Goal: Task Accomplishment & Management: Use online tool/utility

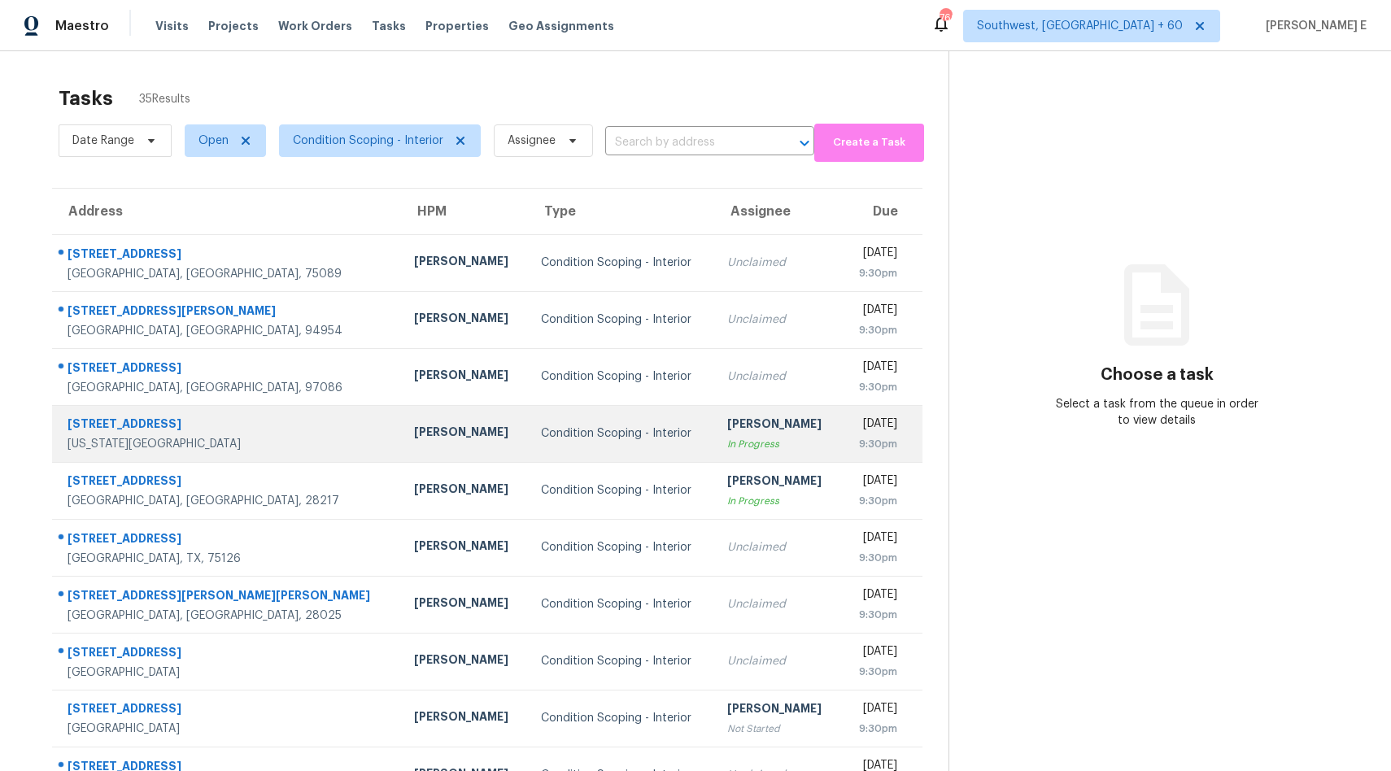
scroll to position [76, 0]
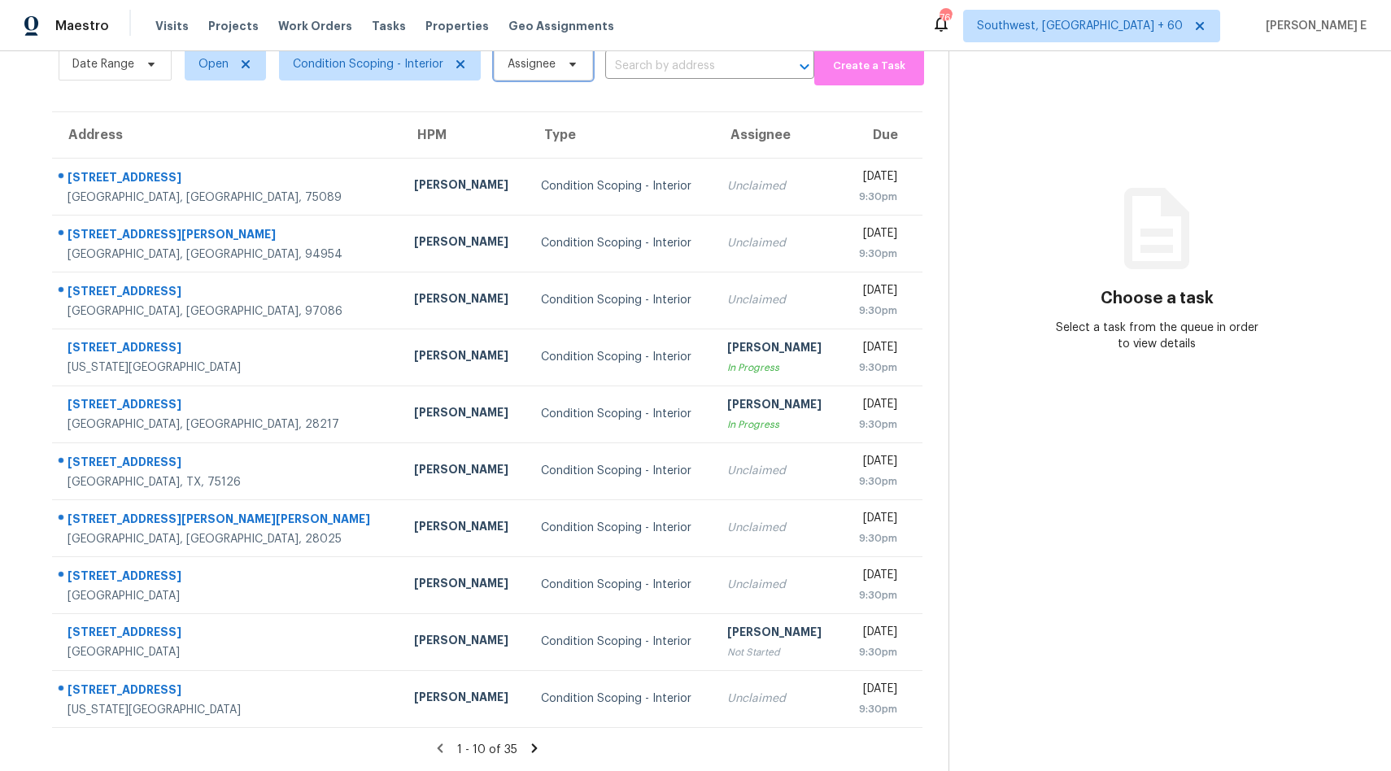
click at [524, 70] on span "Assignee" at bounding box center [532, 64] width 48 height 16
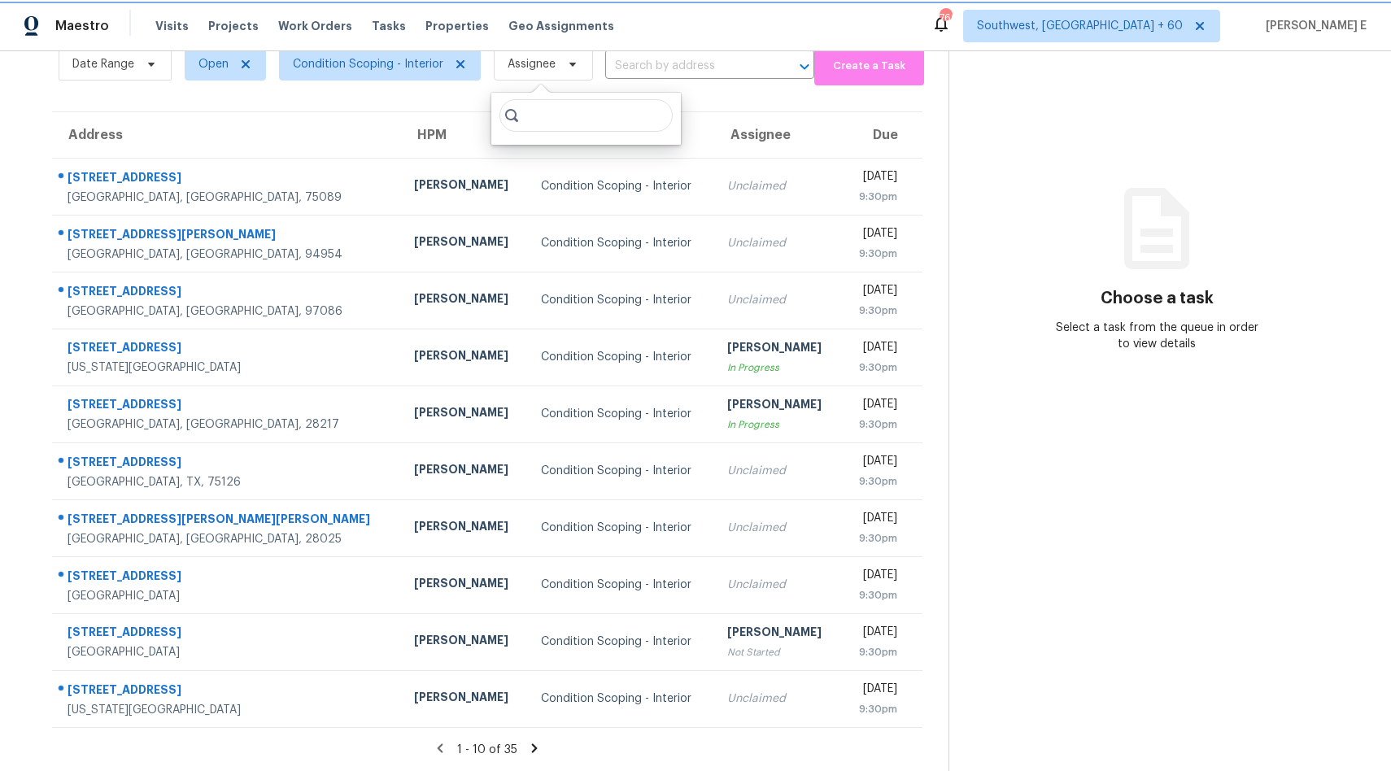
click at [524, 70] on span "Assignee" at bounding box center [532, 64] width 48 height 16
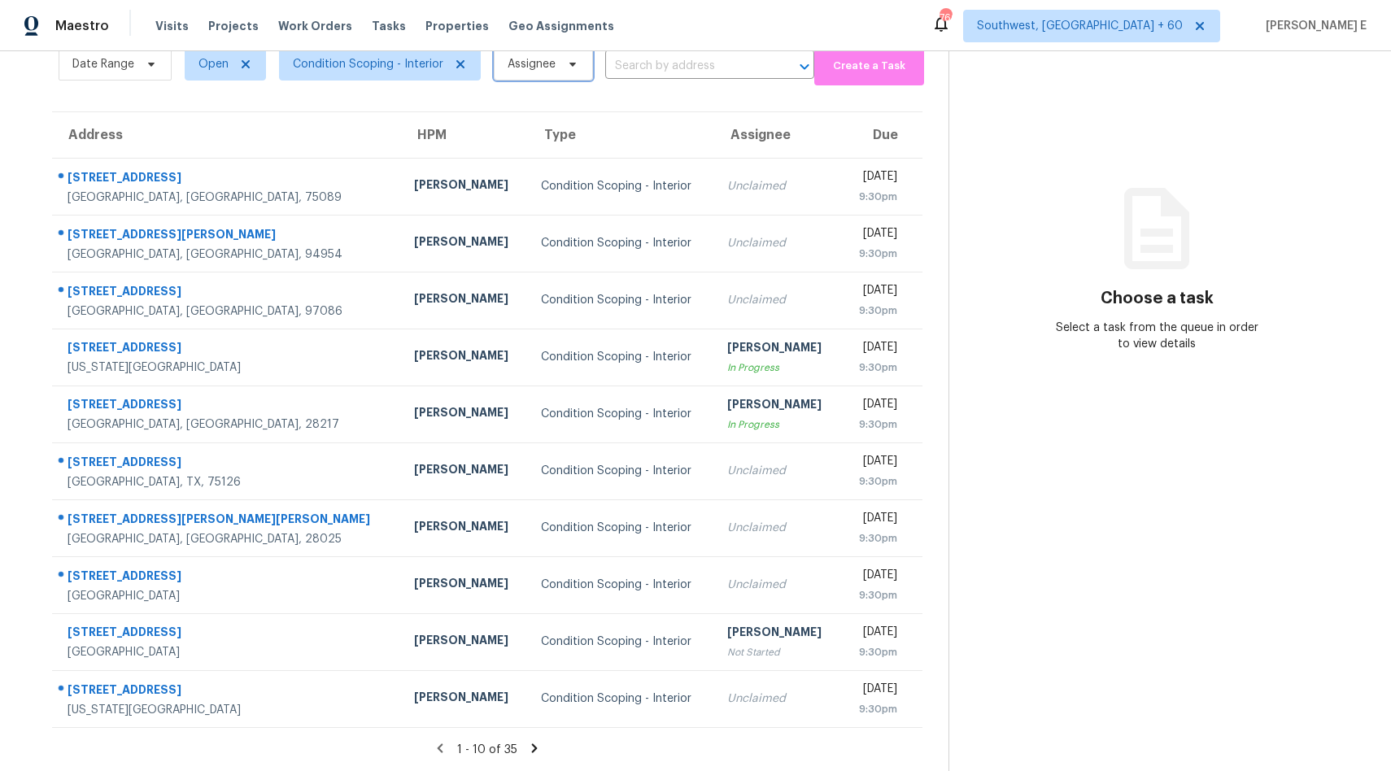
click at [531, 65] on span "Assignee" at bounding box center [532, 64] width 48 height 16
click at [537, 116] on input "search" at bounding box center [586, 115] width 173 height 33
type input "udhaya"
click at [531, 746] on icon at bounding box center [534, 748] width 6 height 9
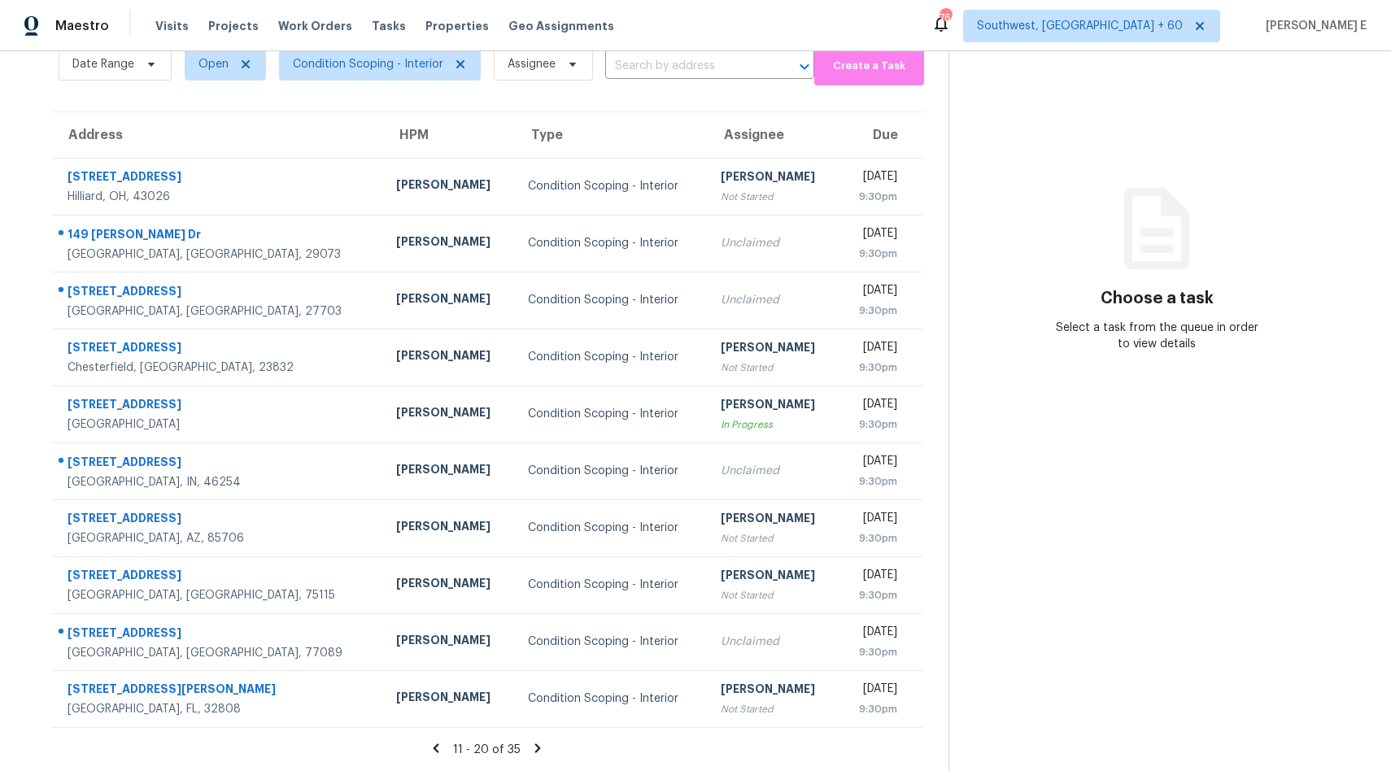
click at [531, 746] on div "11 - 20 of 35" at bounding box center [487, 749] width 923 height 17
click at [535, 746] on icon at bounding box center [538, 748] width 15 height 15
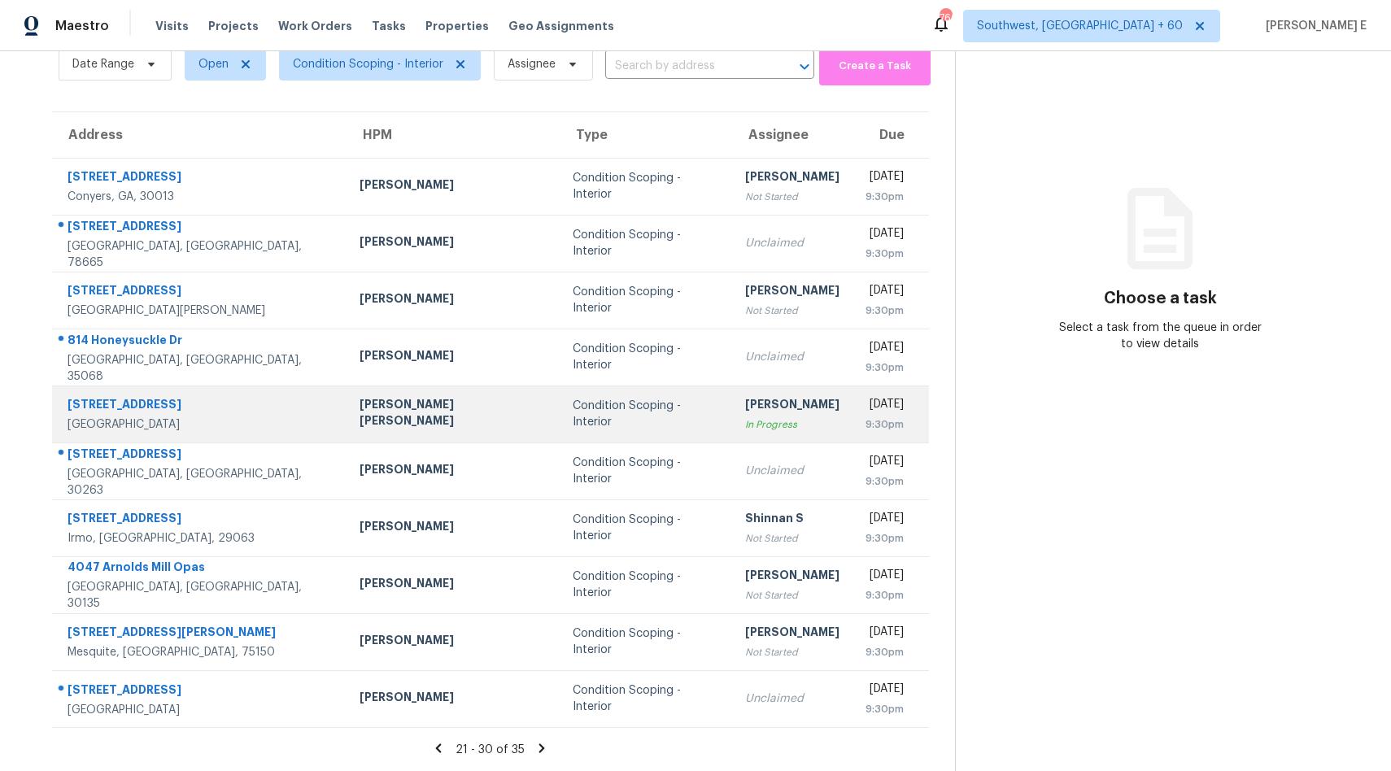
click at [750, 430] on div "In Progress" at bounding box center [792, 425] width 94 height 16
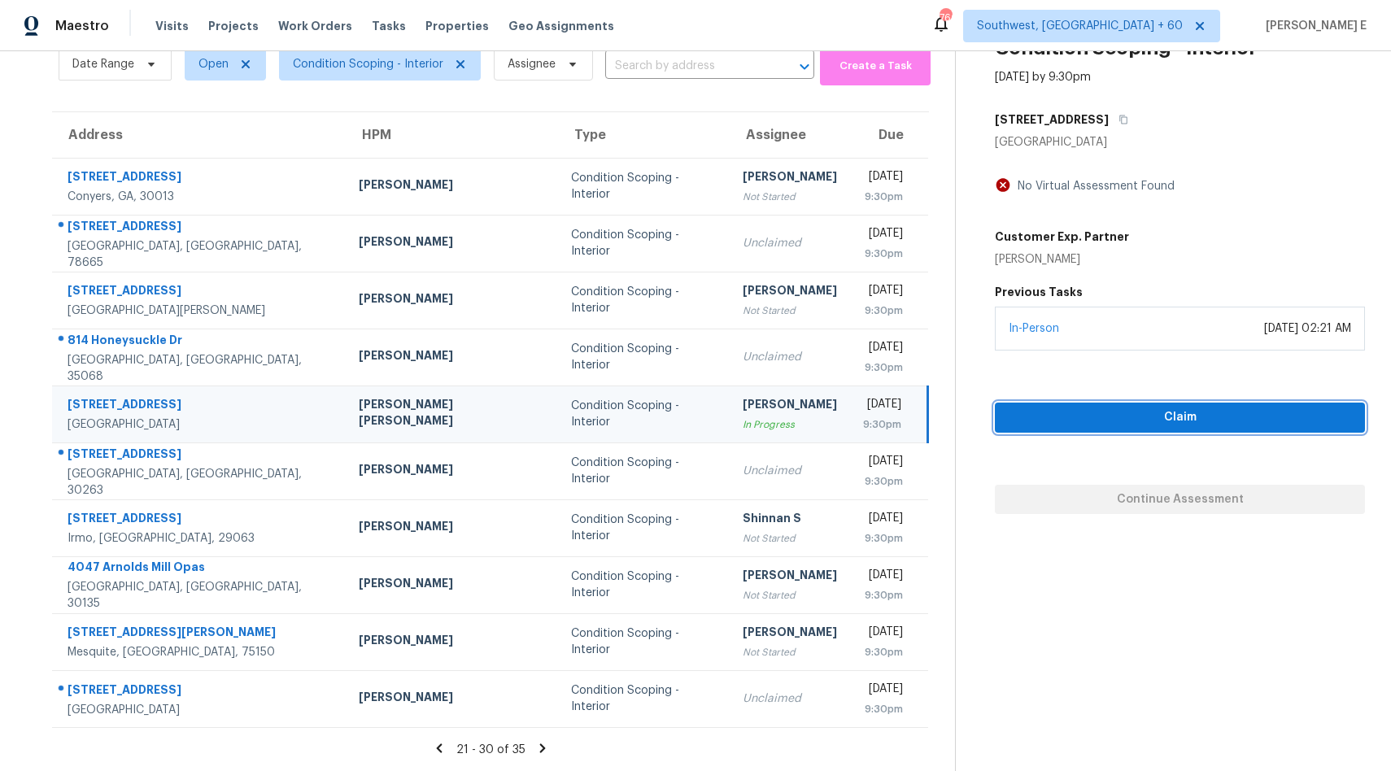
click at [1103, 408] on span "Claim" at bounding box center [1180, 418] width 344 height 20
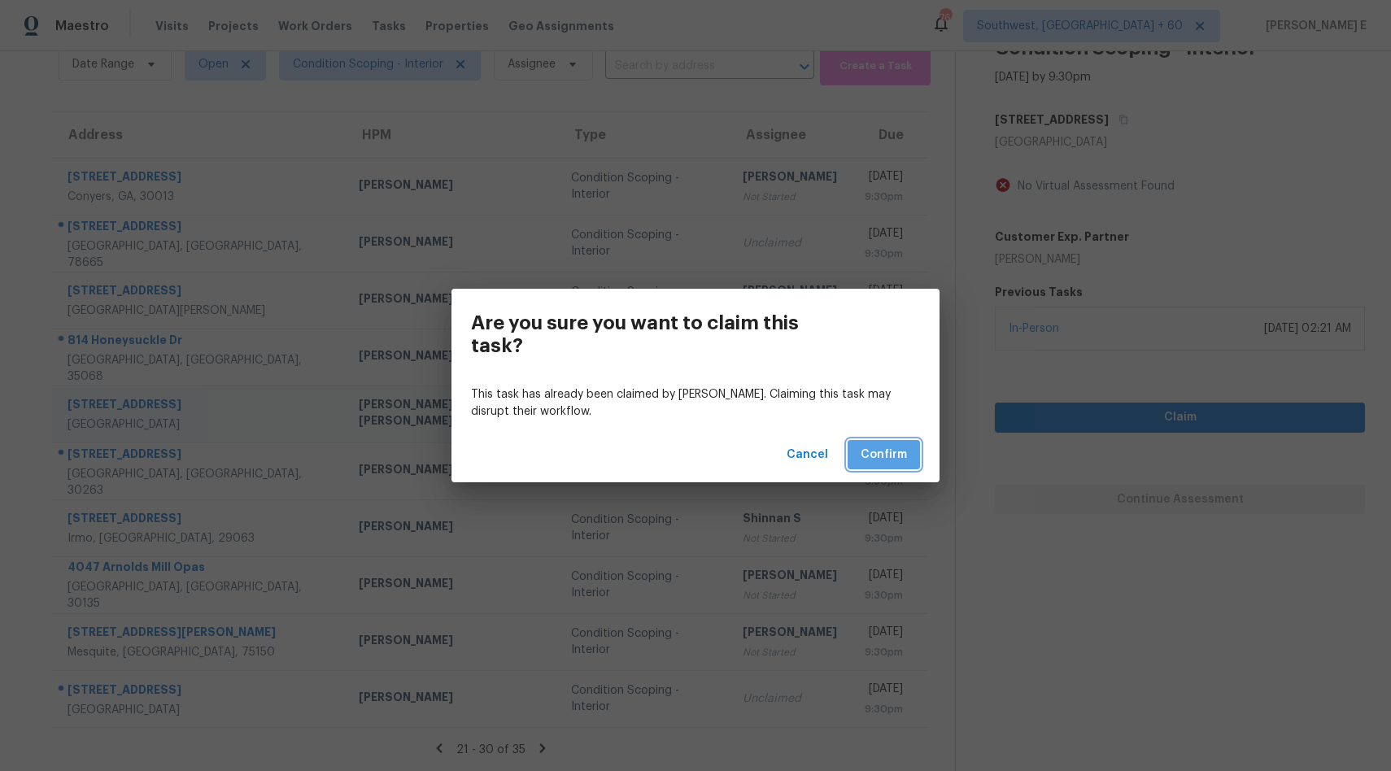
click at [864, 443] on button "Confirm" at bounding box center [884, 455] width 72 height 30
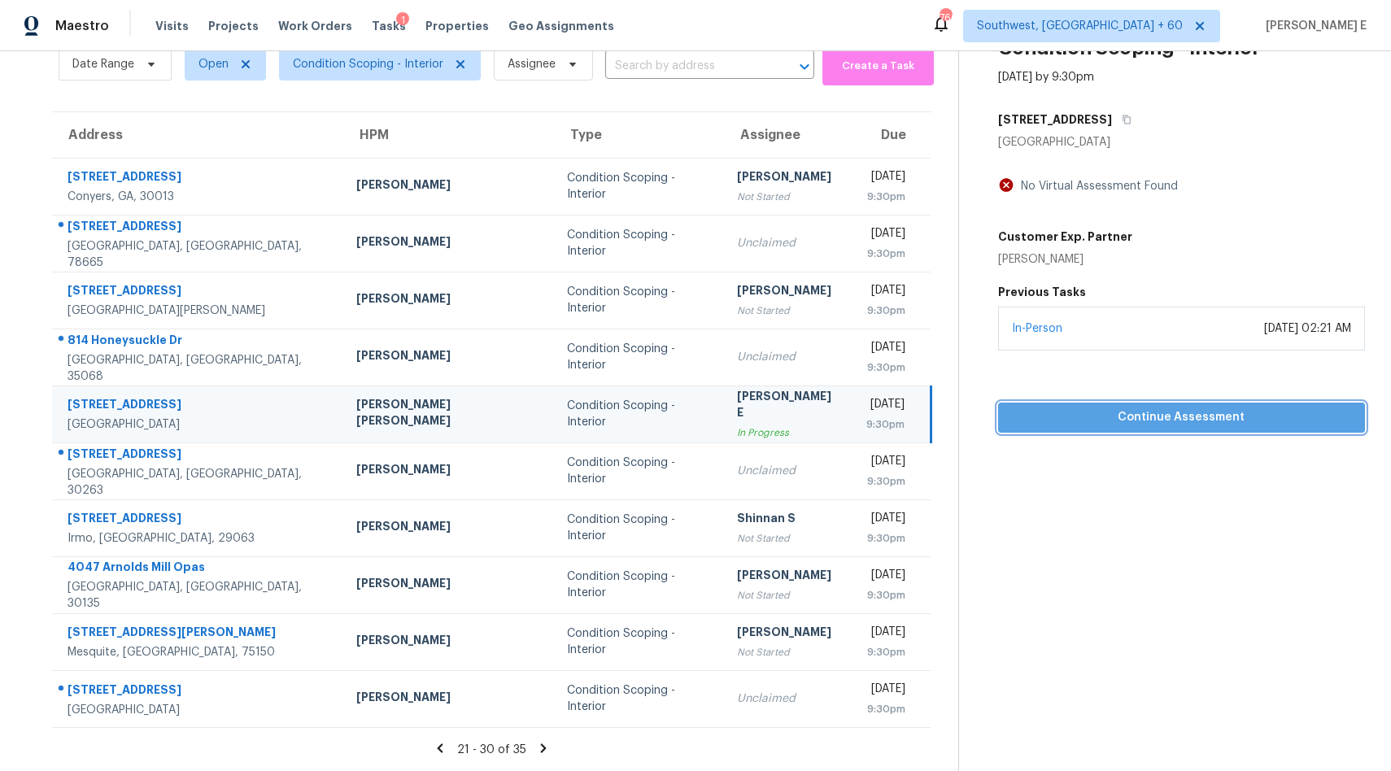
click at [1050, 420] on span "Continue Assessment" at bounding box center [1181, 418] width 341 height 20
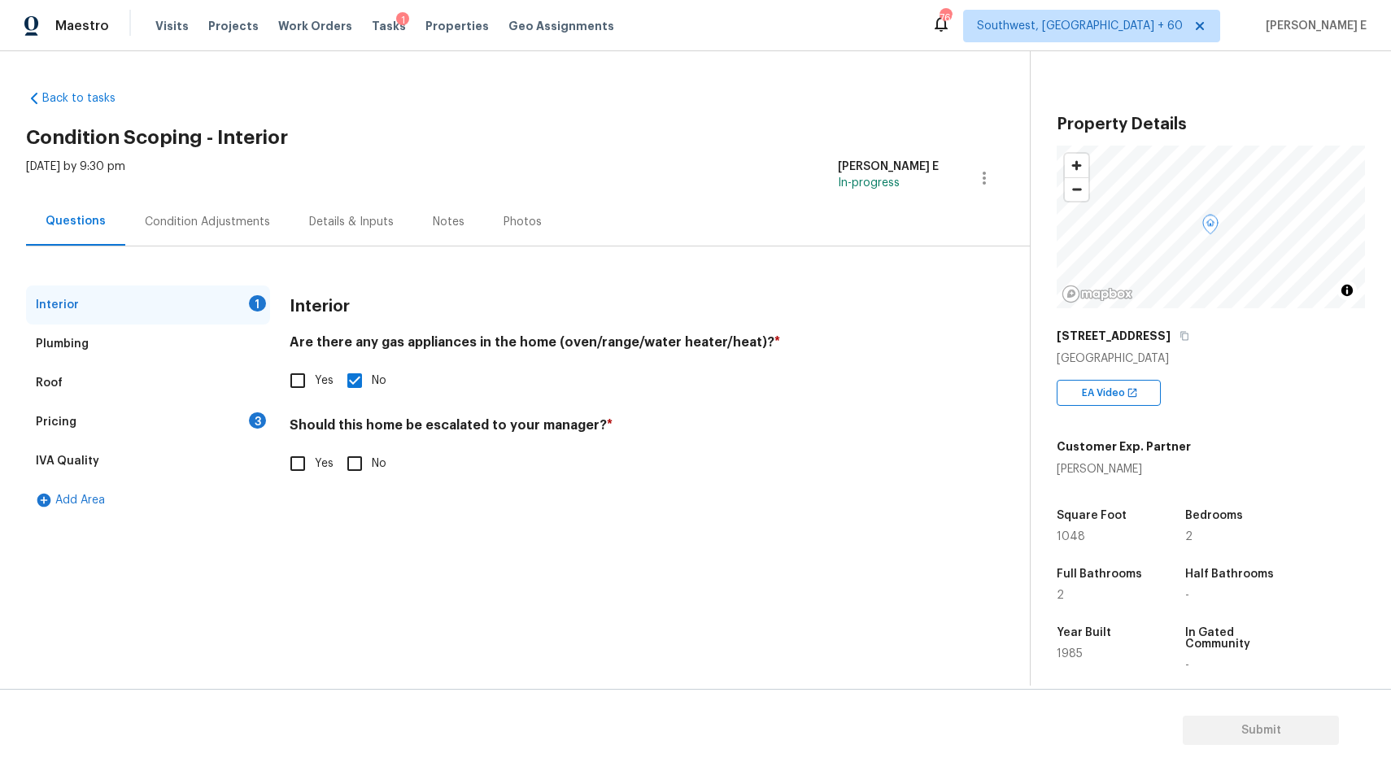
click at [226, 224] on div "Condition Adjustments" at bounding box center [207, 222] width 125 height 16
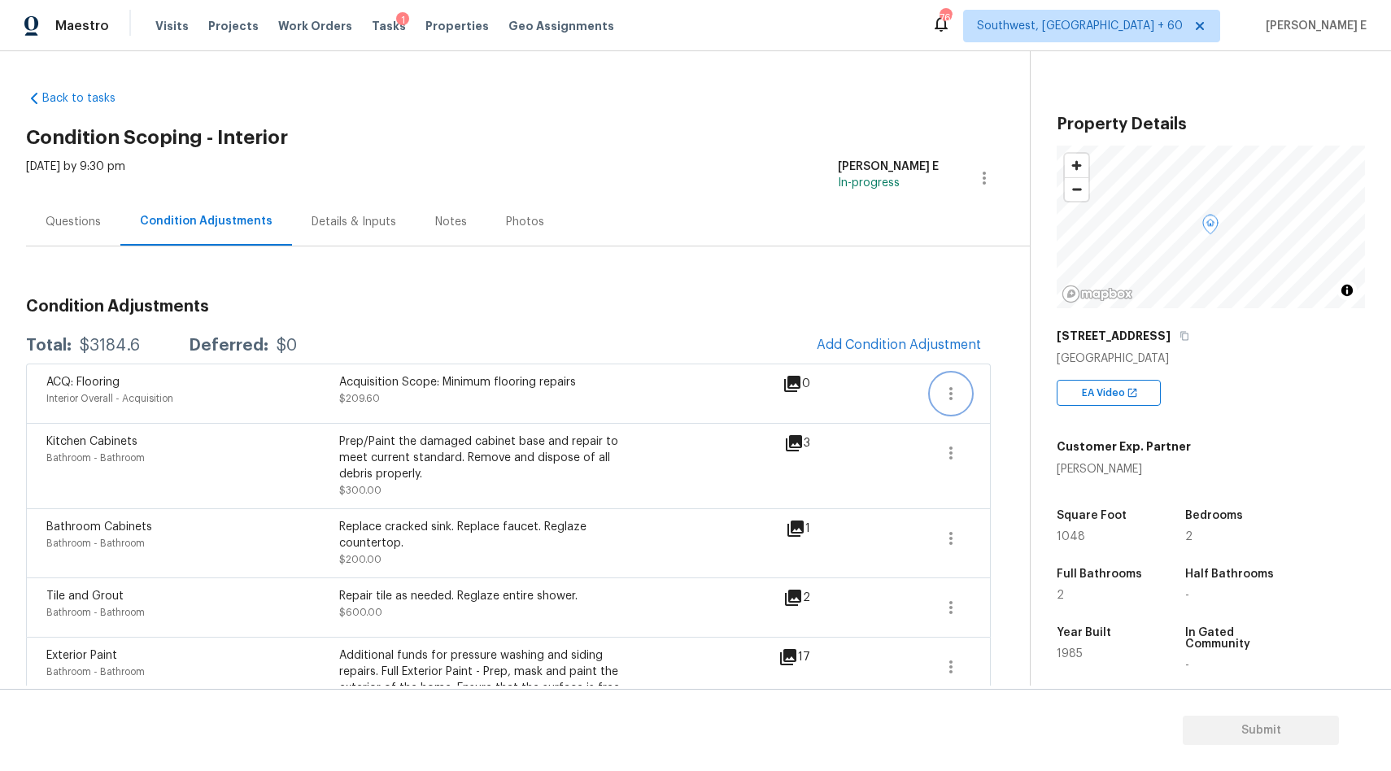
click at [944, 391] on icon "button" at bounding box center [951, 394] width 20 height 20
click at [1001, 387] on div "Edit" at bounding box center [1043, 390] width 127 height 16
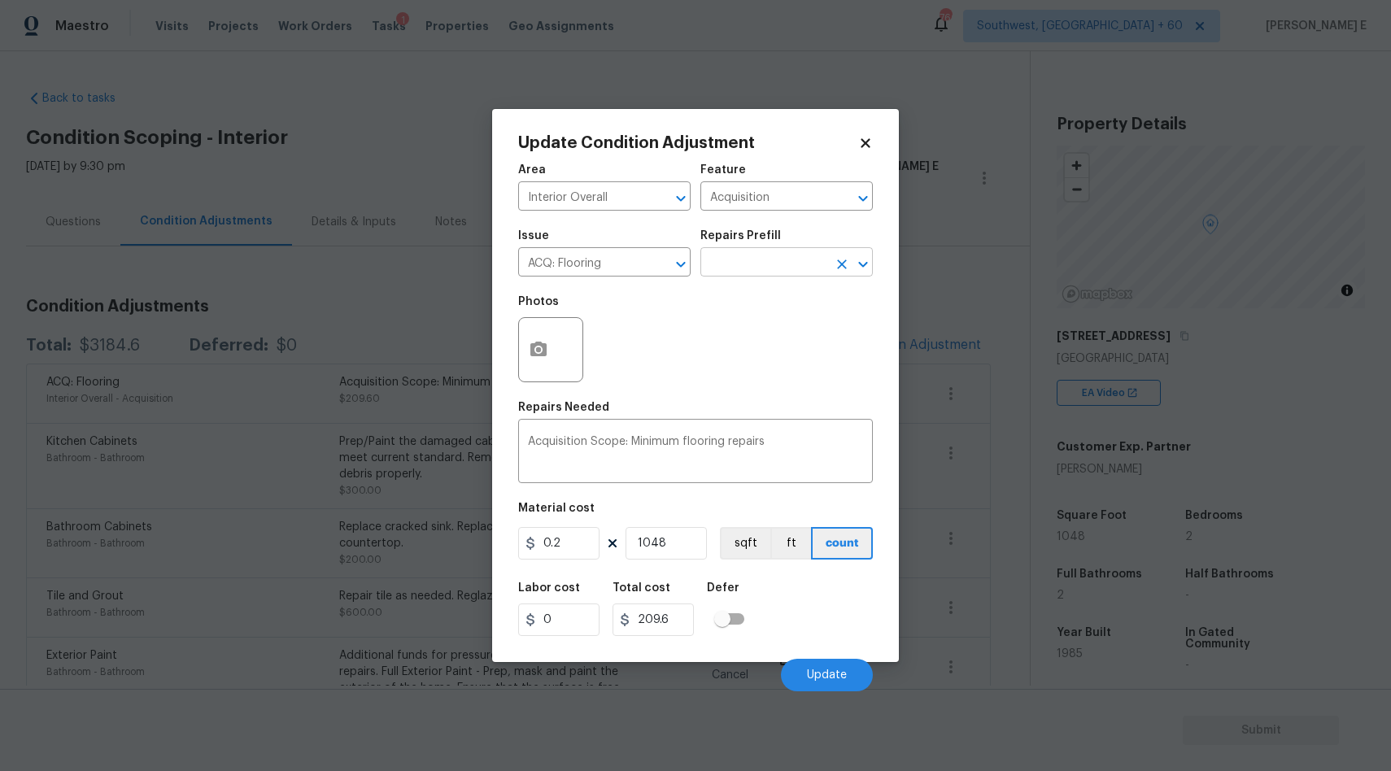
click at [738, 268] on input "text" at bounding box center [764, 263] width 127 height 25
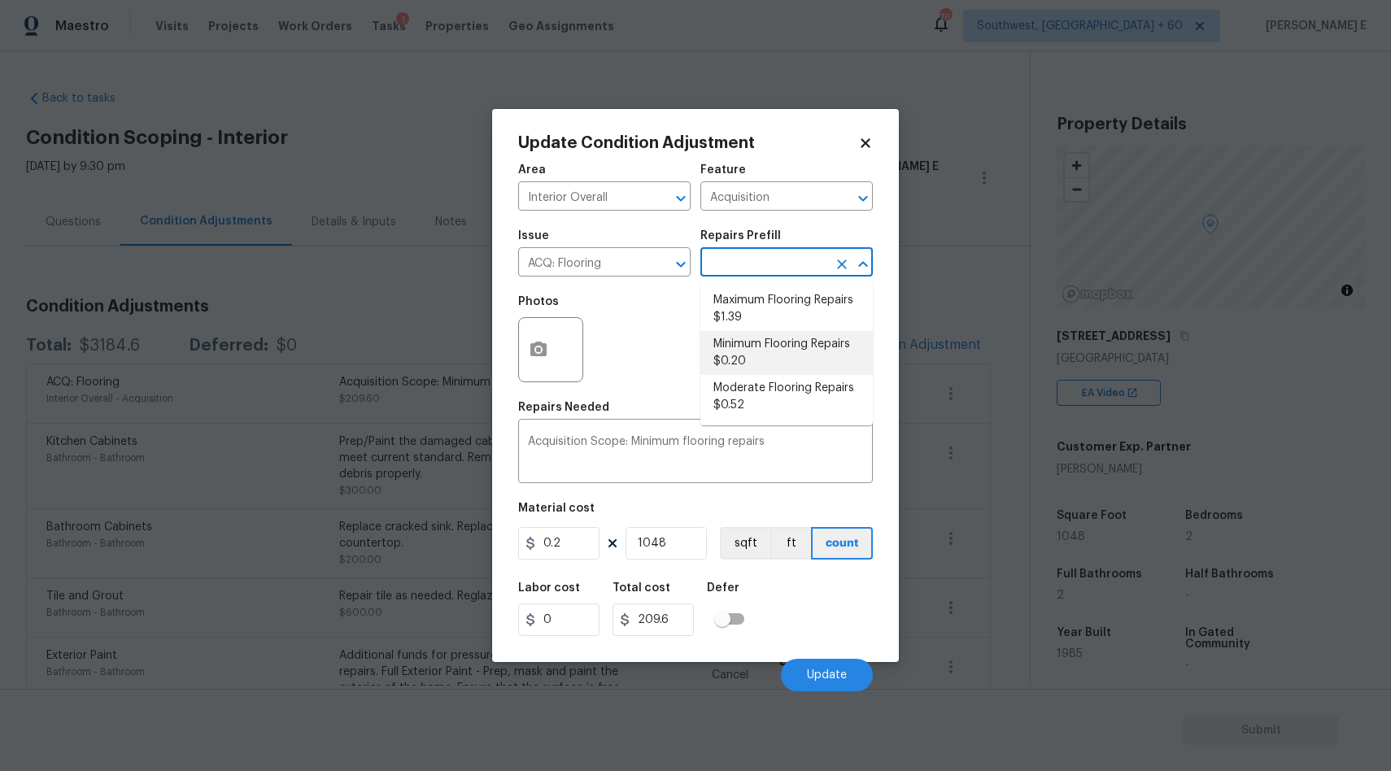
click at [740, 354] on li "Minimum Flooring Repairs $0.20" at bounding box center [787, 353] width 172 height 44
click at [756, 268] on input "text" at bounding box center [764, 263] width 127 height 25
click at [755, 307] on li "Maximum Flooring Repairs $1.39" at bounding box center [787, 309] width 172 height 44
type textarea "Acquisition Scope: Maximum flooring repairs"
type input "1.39"
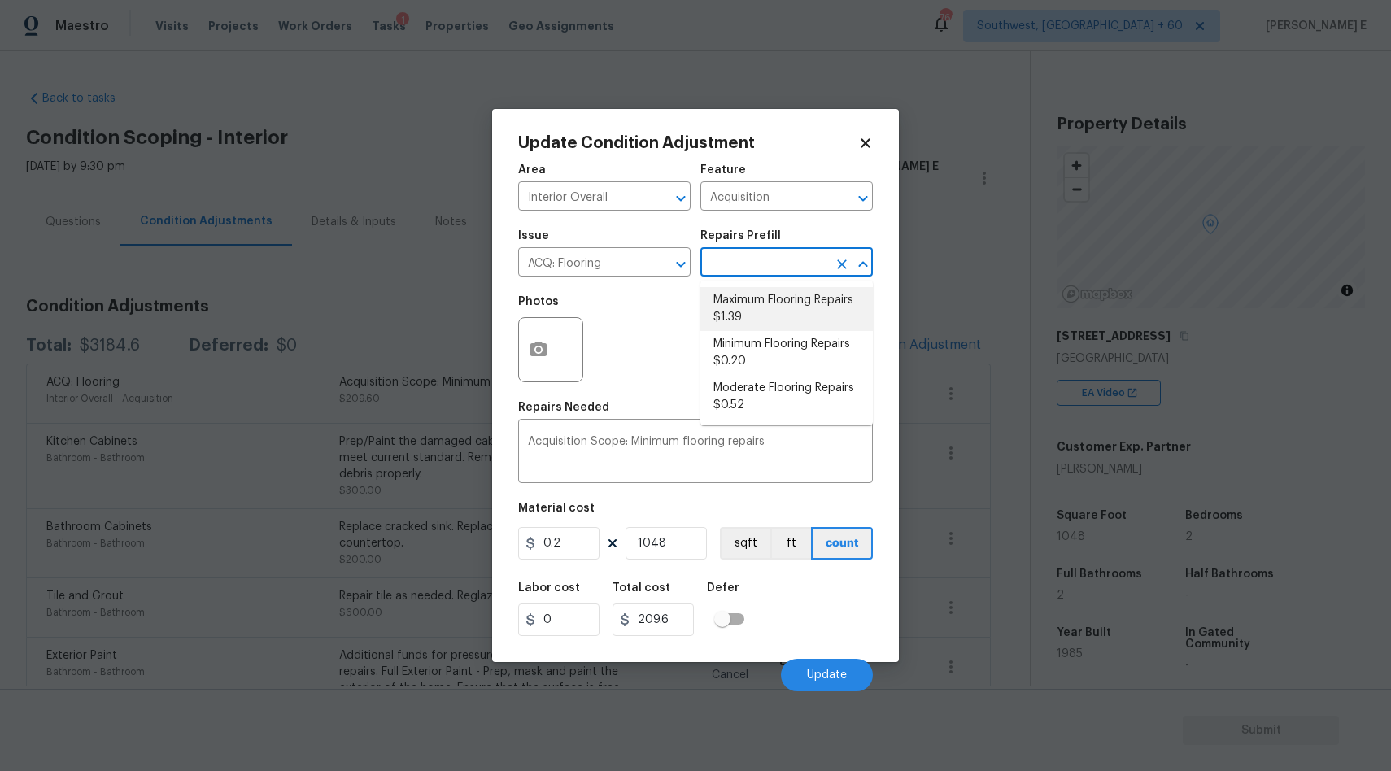
type input "1456.72"
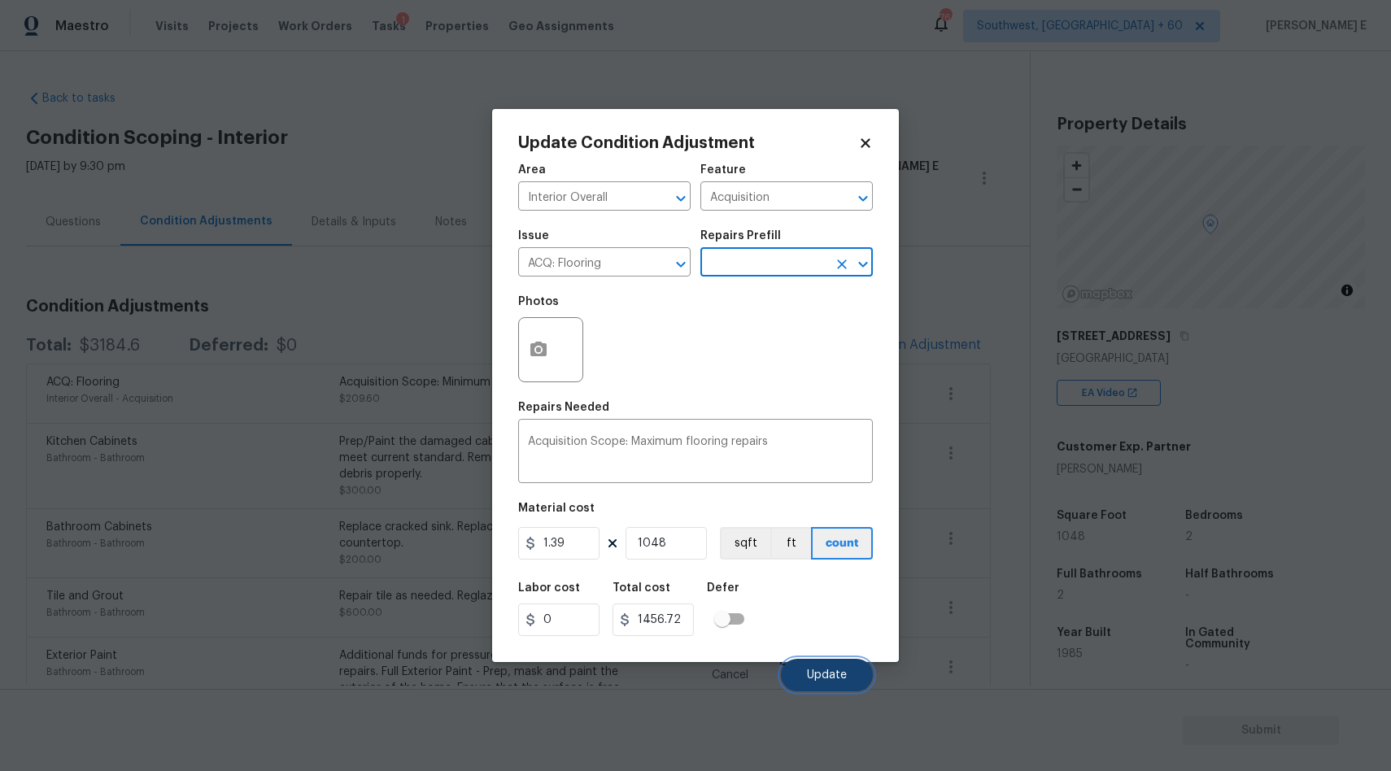
click at [825, 669] on button "Update" at bounding box center [827, 675] width 92 height 33
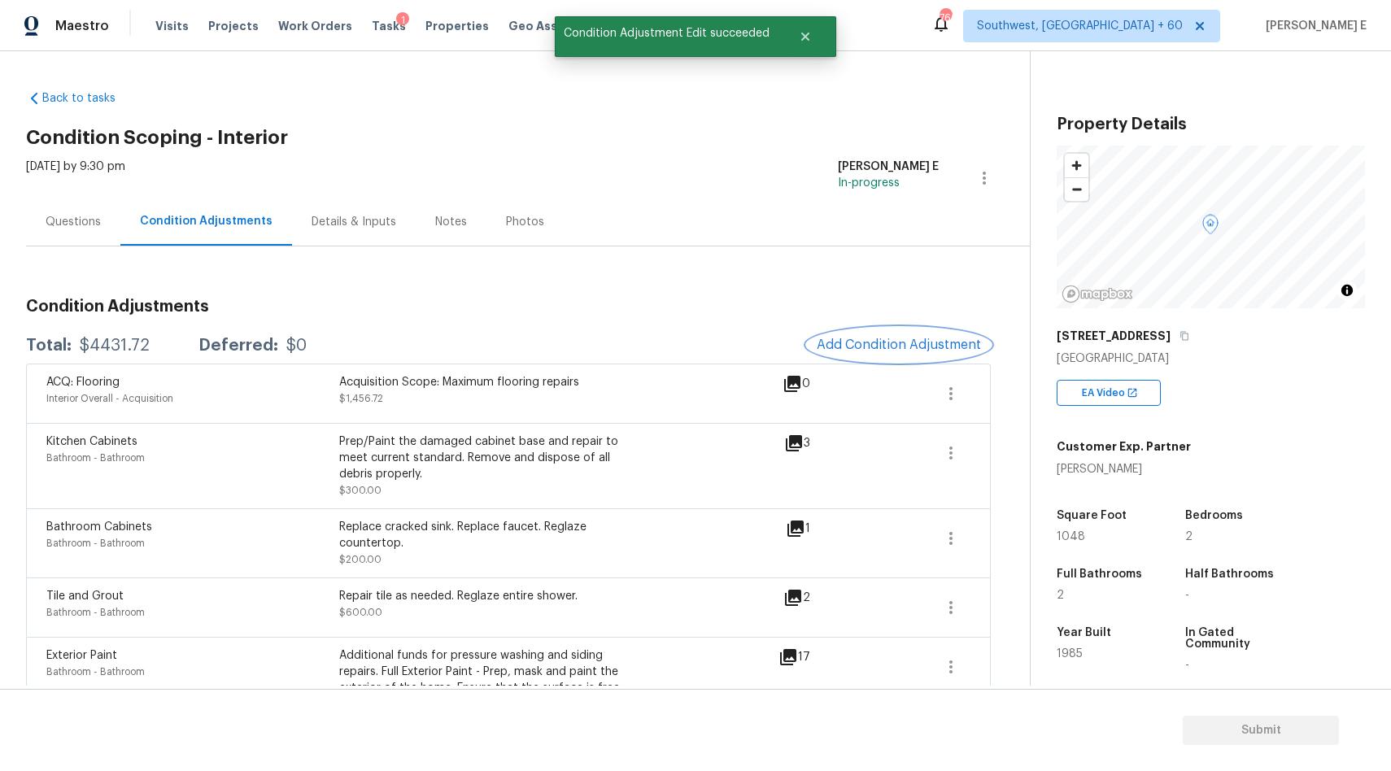
click at [876, 346] on span "Add Condition Adjustment" at bounding box center [899, 345] width 164 height 15
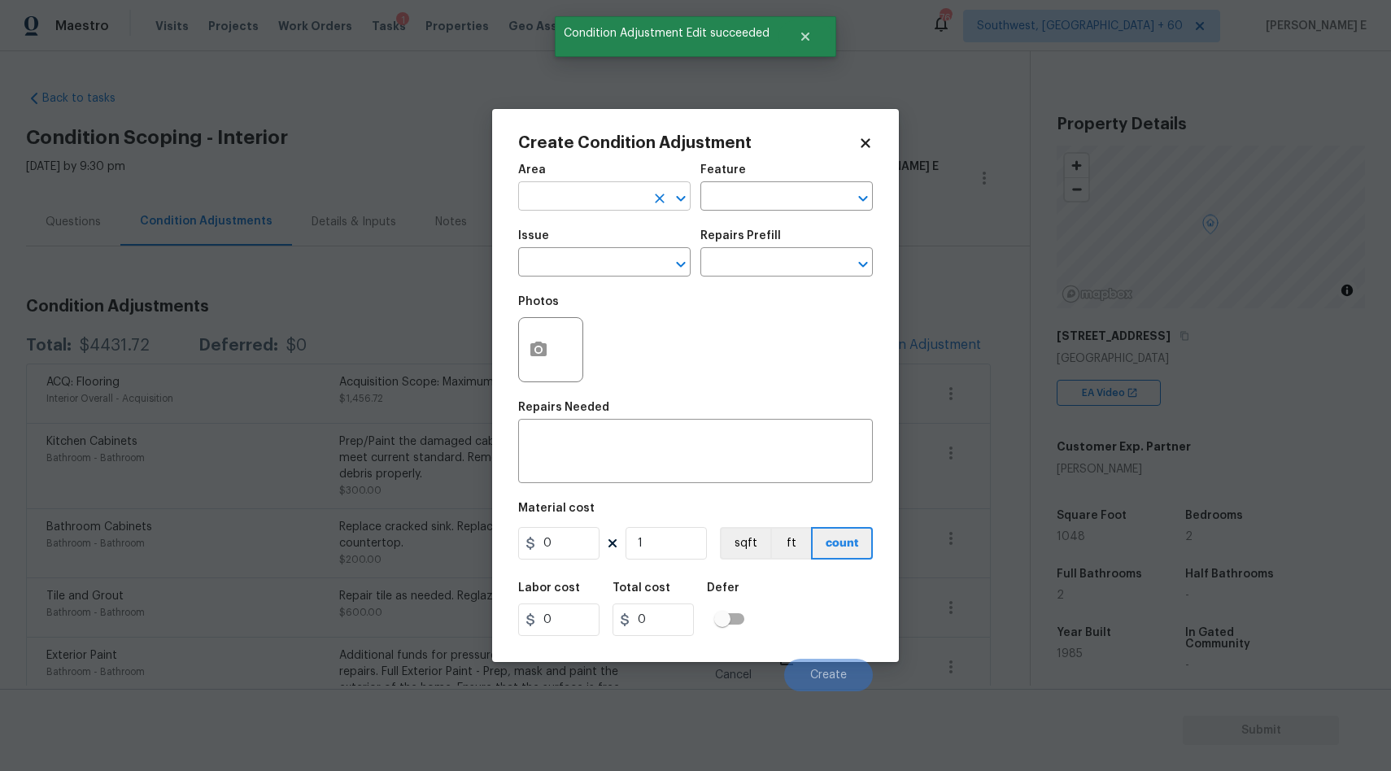
click at [583, 199] on input "text" at bounding box center [581, 198] width 127 height 25
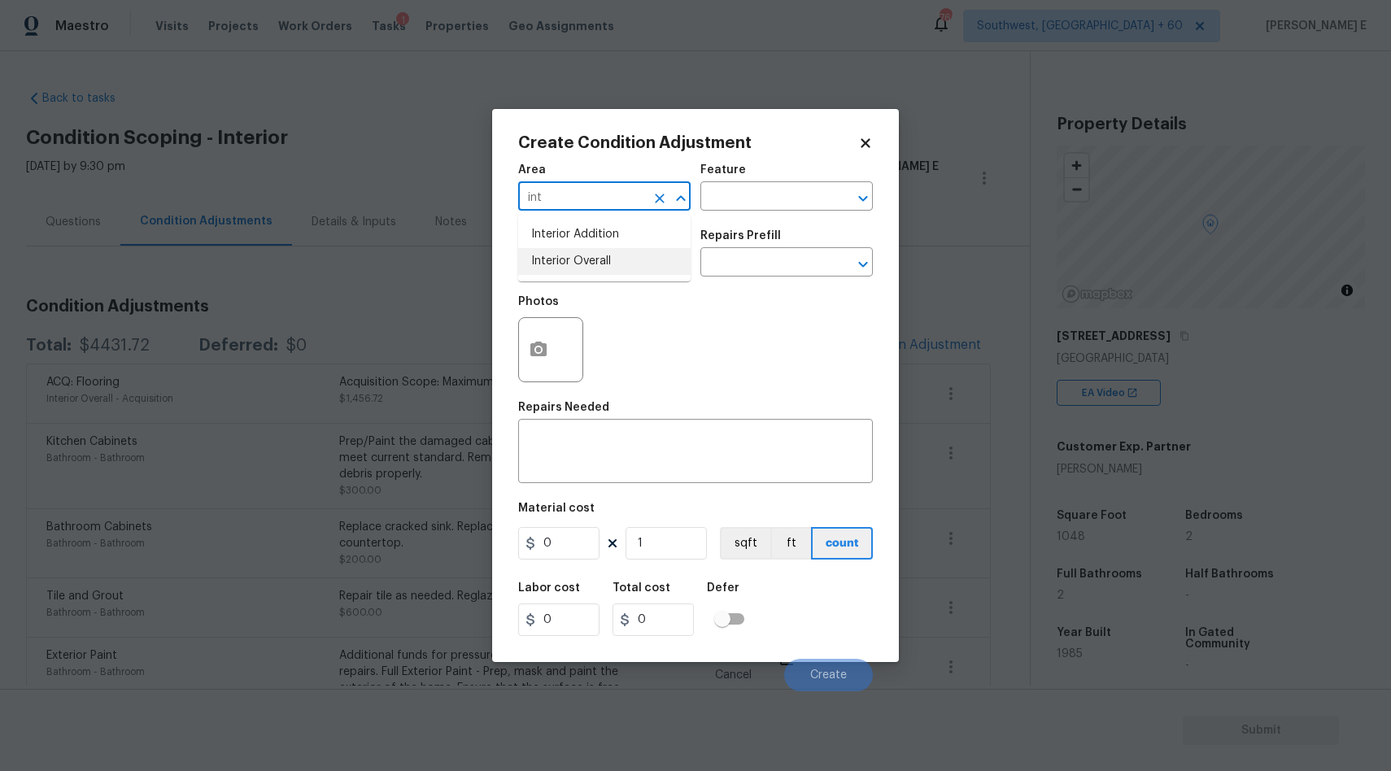
click at [576, 259] on li "Interior Overall" at bounding box center [604, 261] width 172 height 27
type input "Interior Overall"
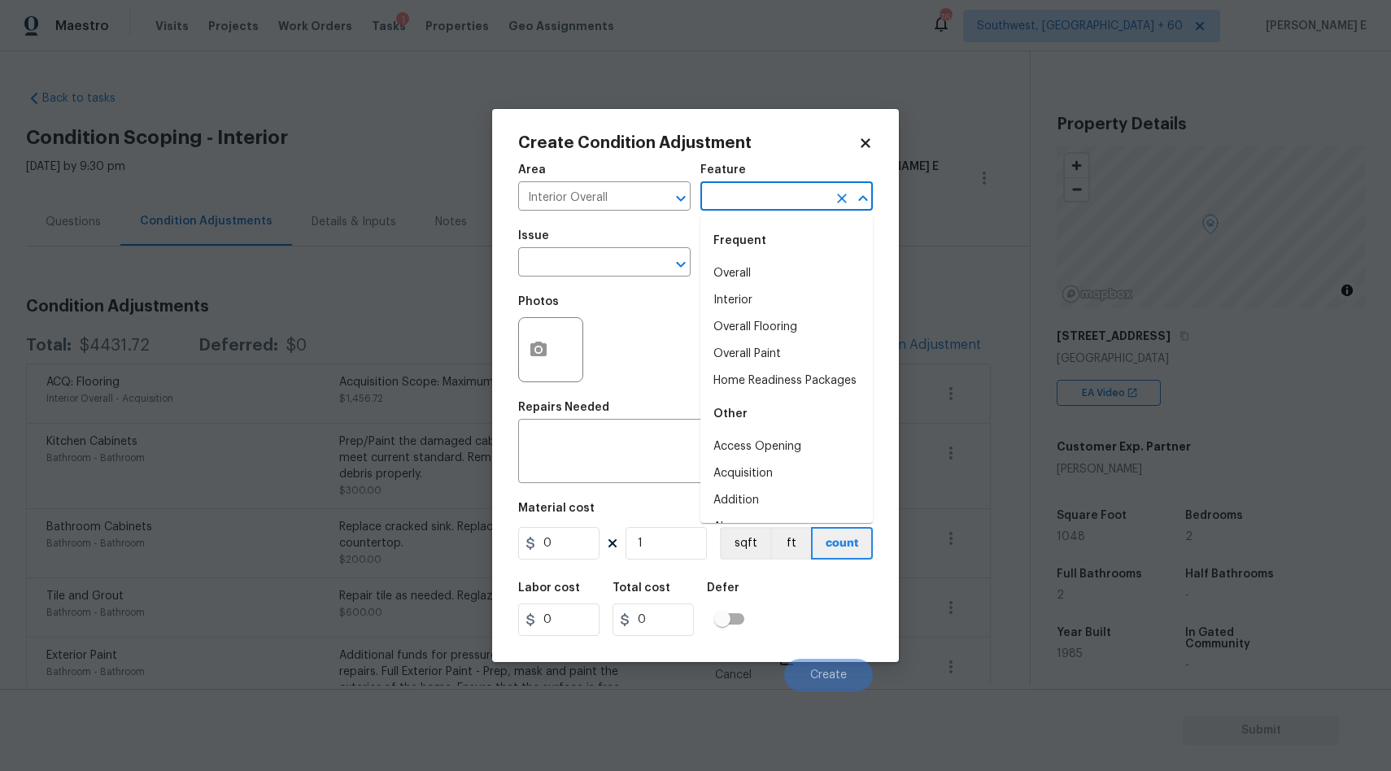
click at [721, 202] on input "text" at bounding box center [764, 198] width 127 height 25
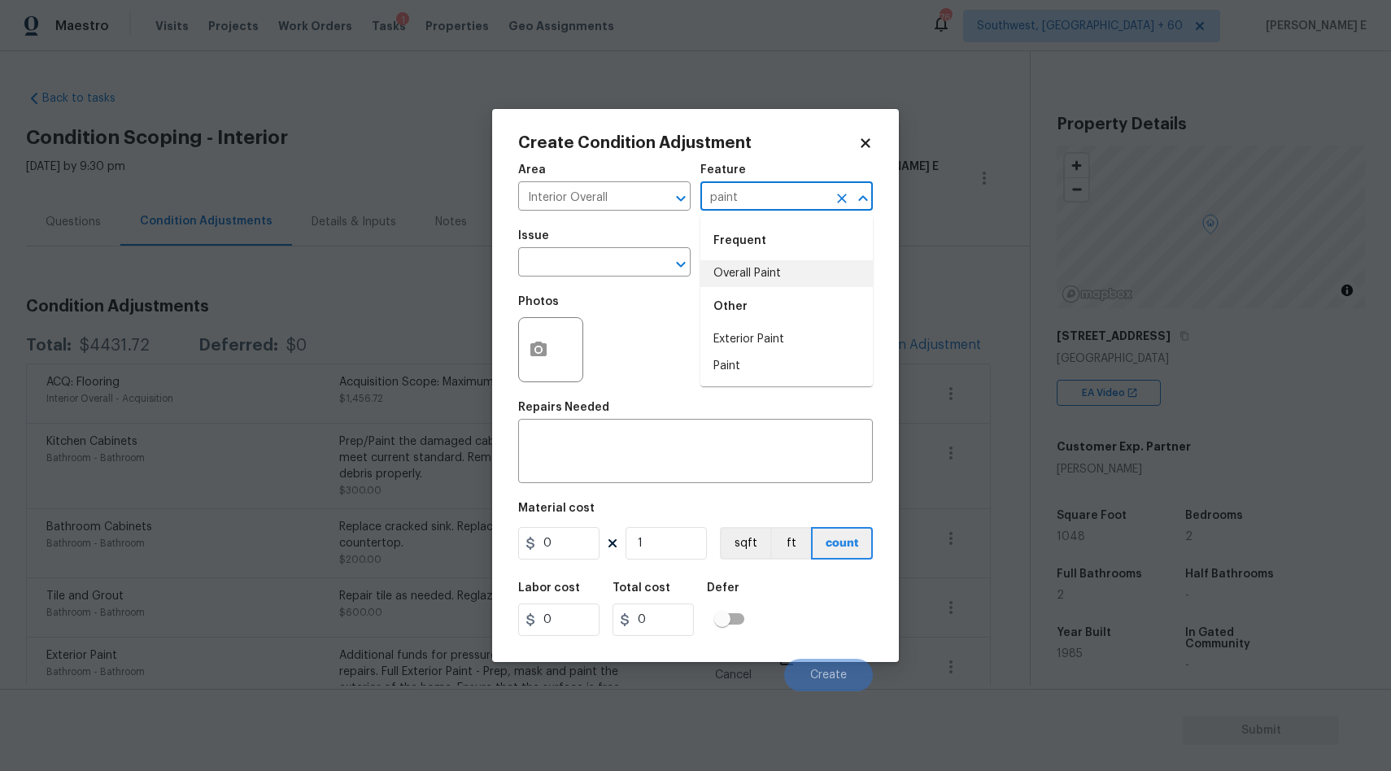
click at [733, 277] on li "Overall Paint" at bounding box center [787, 273] width 172 height 27
type input "Overall Paint"
click at [631, 275] on input "text" at bounding box center [581, 263] width 127 height 25
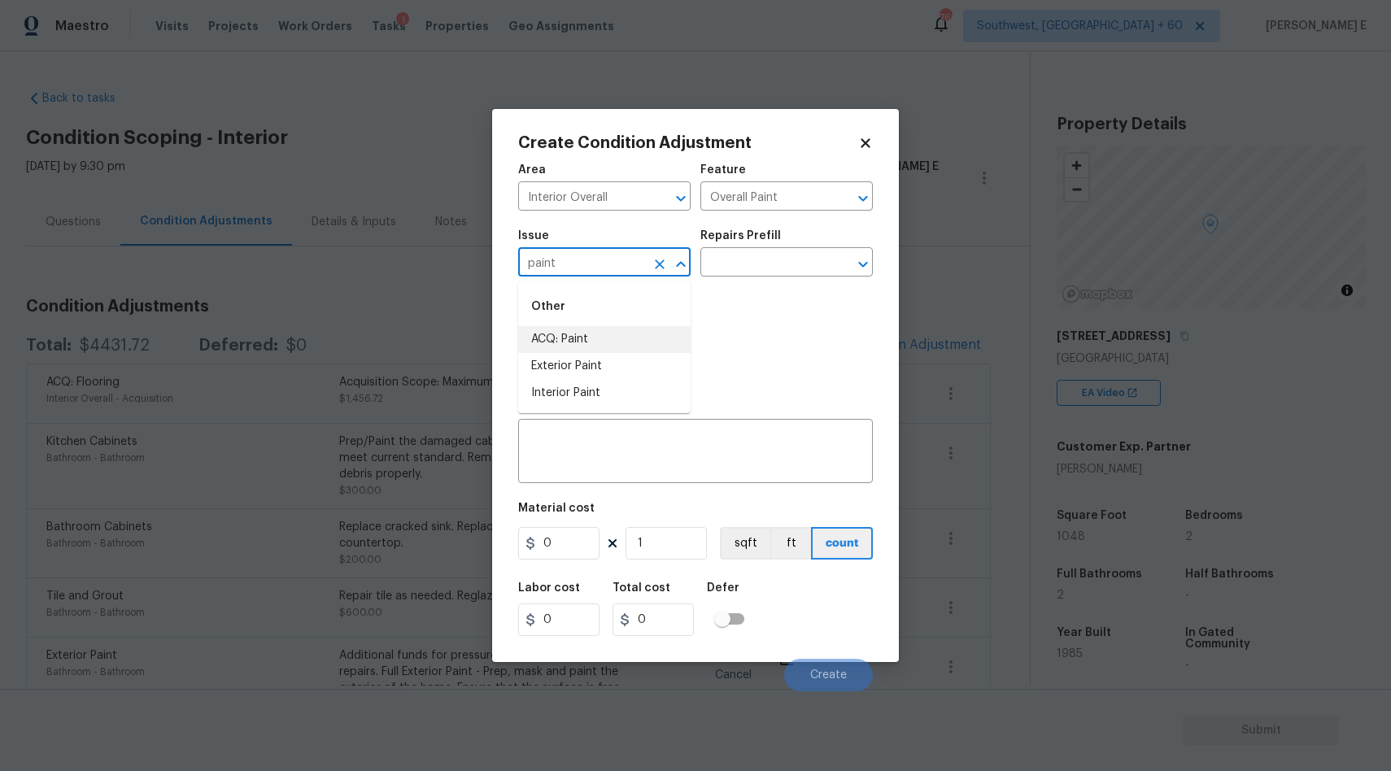
click at [644, 334] on li "ACQ: Paint" at bounding box center [604, 339] width 172 height 27
type input "ACQ: Paint"
click at [755, 273] on input "text" at bounding box center [764, 263] width 127 height 25
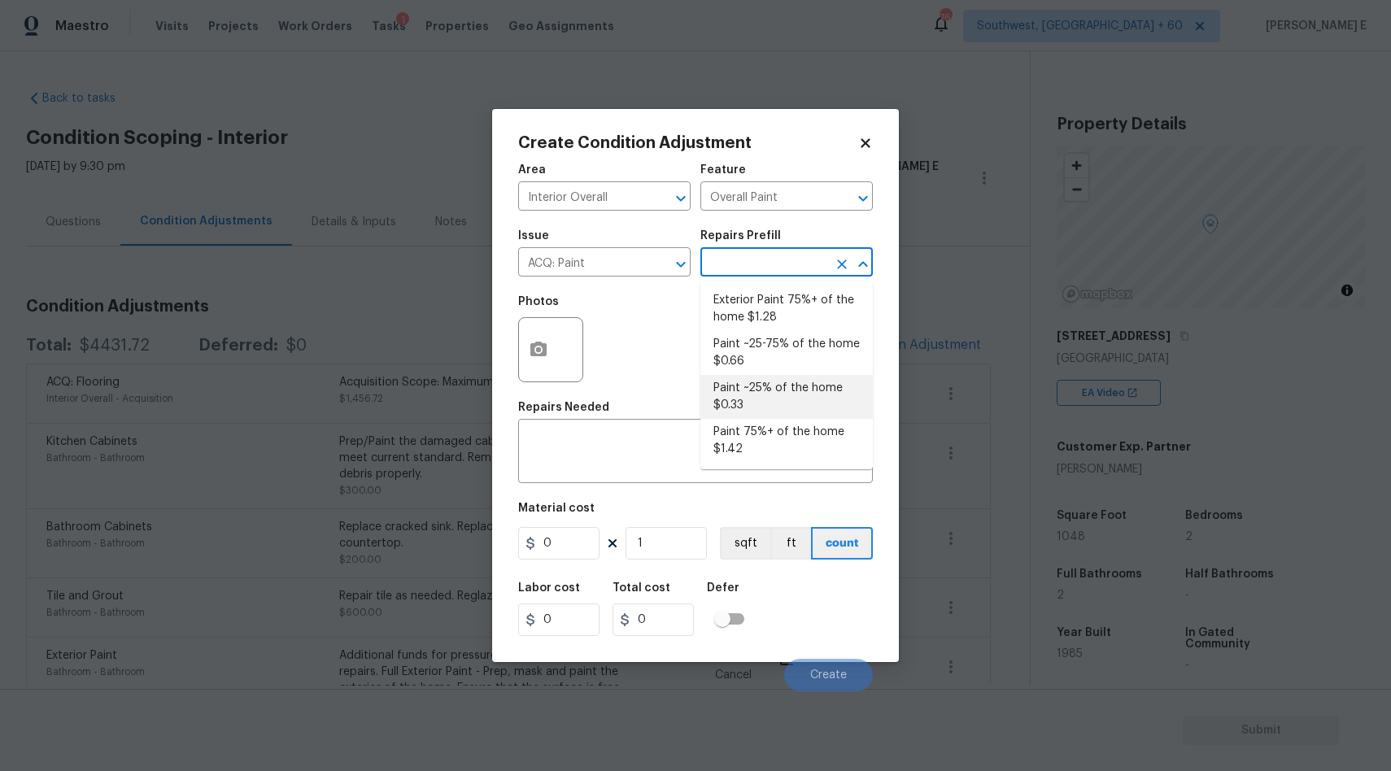
click at [769, 393] on li "Paint ~25% of the home $0.33" at bounding box center [787, 397] width 172 height 44
type input "Acquisition"
type textarea "Acquisition Scope: ~25% of the home needs interior paint"
type input "0.33"
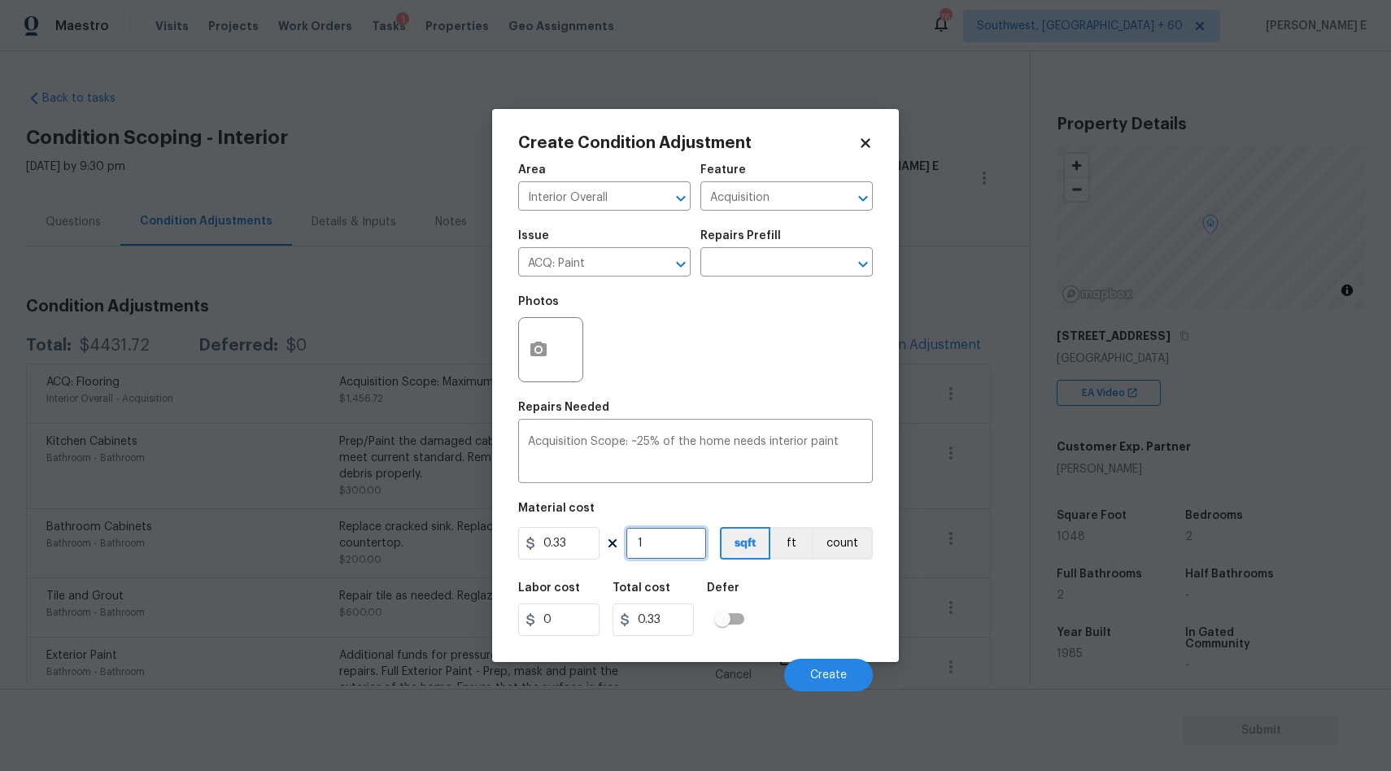
click at [666, 549] on input "1" at bounding box center [666, 543] width 81 height 33
type input "10"
type input "3.3"
type input "106"
type input "34.98"
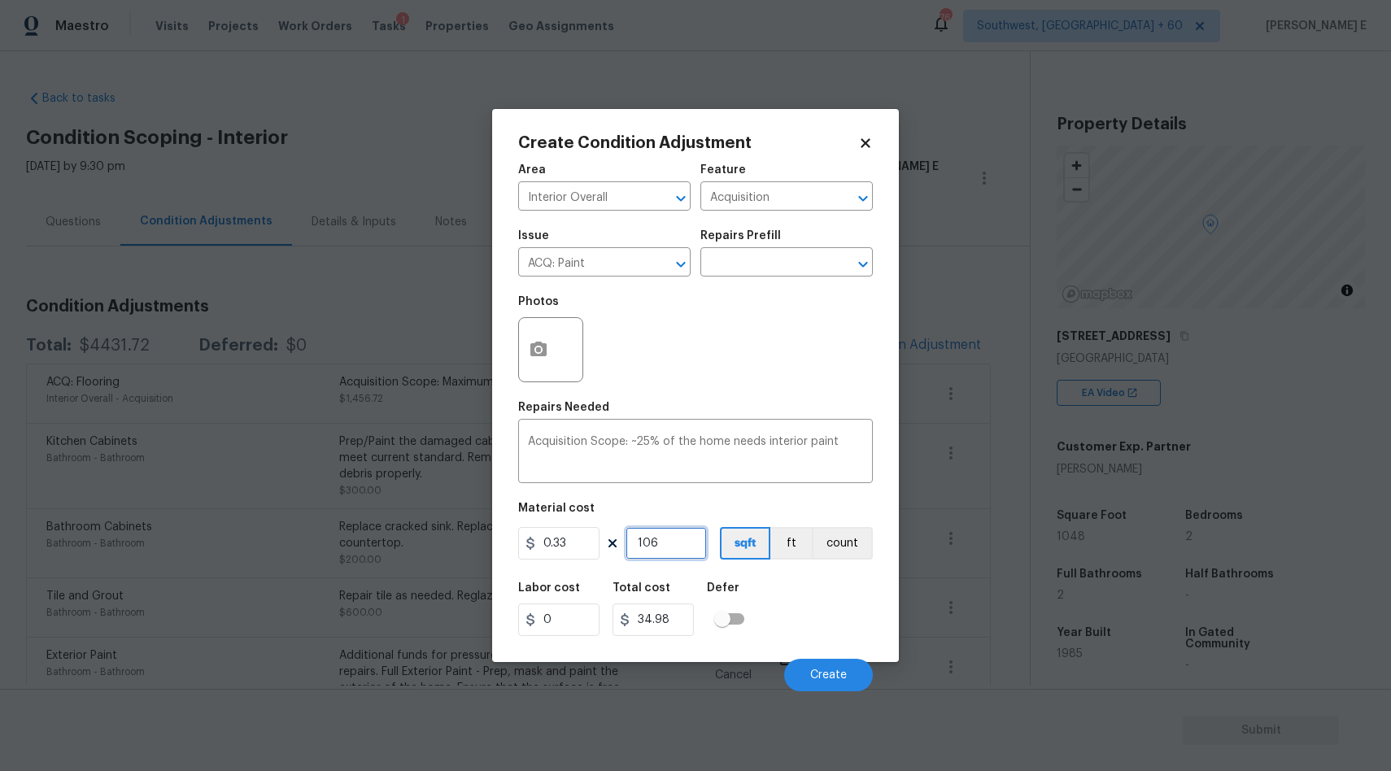
type input "1068"
type input "352.44"
type input "106"
type input "34.98"
type input "10"
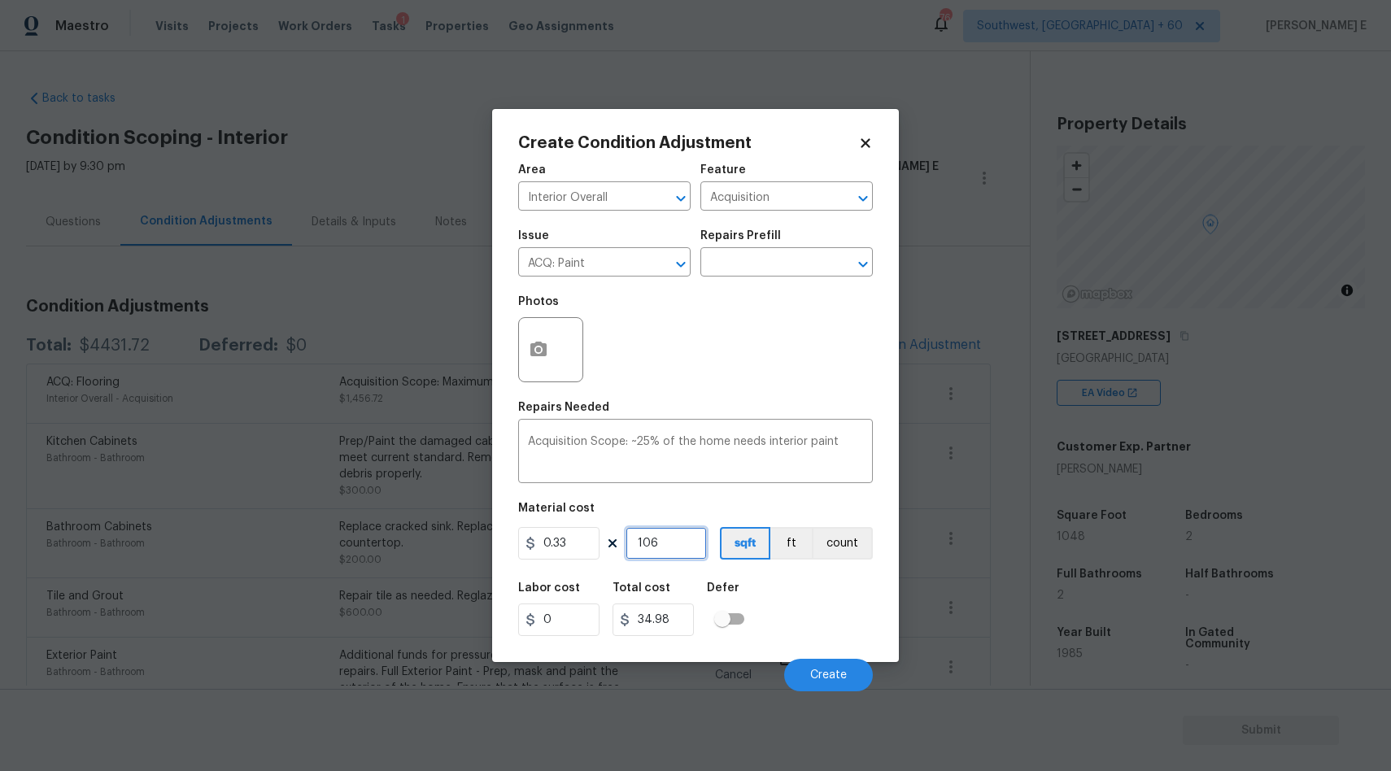
type input "3.3"
type input "104"
type input "34.32"
type input "1048"
type input "345.84"
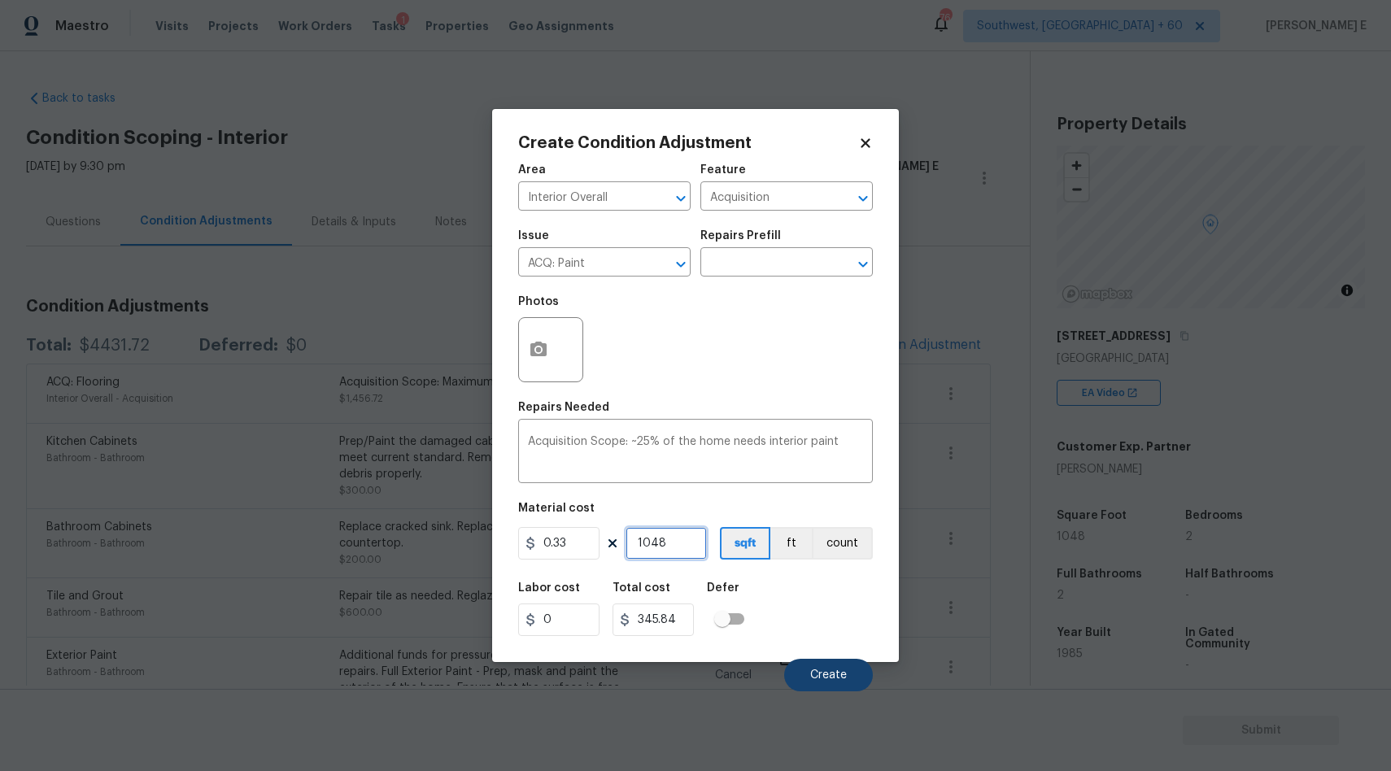
type input "1048"
click at [810, 668] on button "Create" at bounding box center [828, 675] width 89 height 33
